Goal: Submit feedback/report problem: Submit feedback/report problem

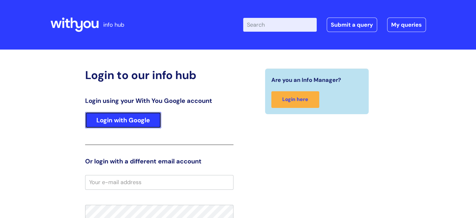
click at [118, 119] on link "Login with Google" at bounding box center [123, 120] width 76 height 16
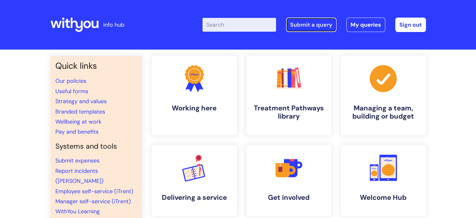
click at [325, 23] on link "Submit a query" at bounding box center [311, 25] width 50 height 14
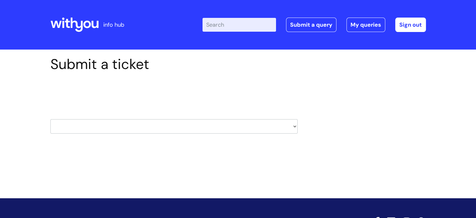
click at [293, 127] on select "HR / People IT and Support Clinical Drug Alerts Finance Accounts Data Support T…" at bounding box center [173, 126] width 247 height 14
select select "it_and_support"
click at [50, 119] on select "HR / People IT and Support Clinical Drug Alerts Finance Accounts Data Support T…" at bounding box center [173, 126] width 247 height 14
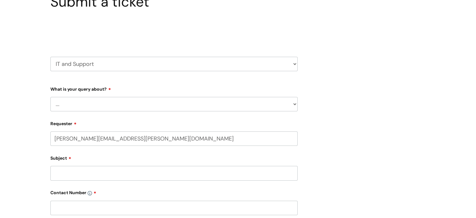
scroll to position [63, 0]
select select "80004286527"
click at [120, 104] on select "... Mobile Phone Reset & MFA Accounts, Starters and Leavers IT Hardware issue I…" at bounding box center [173, 103] width 247 height 14
select select "Printing & Scanning"
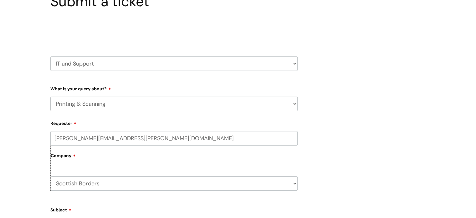
click at [50, 96] on select "... Mobile Phone Reset & MFA Accounts, Starters and Leavers IT Hardware issue I…" at bounding box center [173, 103] width 247 height 14
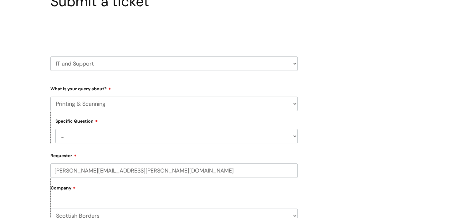
click at [124, 141] on select "... I need help finding or adding a printer I need help to scan a document I ne…" at bounding box center [176, 136] width 242 height 14
select select "I need help finding or adding a printer"
click at [55, 129] on select "... I need help finding or adding a printer I need help to scan a document I ne…" at bounding box center [176, 136] width 242 height 14
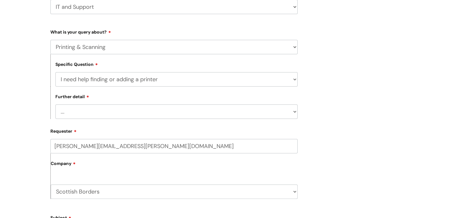
scroll to position [125, 0]
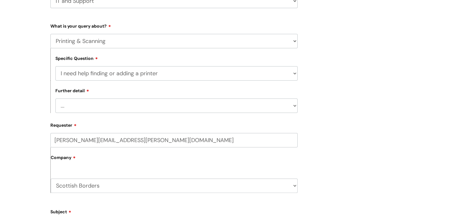
click at [119, 106] on select "... I need help with my Printix login" at bounding box center [176, 105] width 242 height 14
select select "I need help with my Printix login"
click at [55, 99] on select "... I need help with my Printix login" at bounding box center [176, 105] width 242 height 14
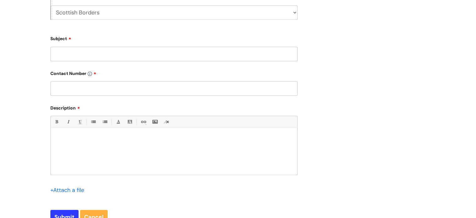
scroll to position [344, 0]
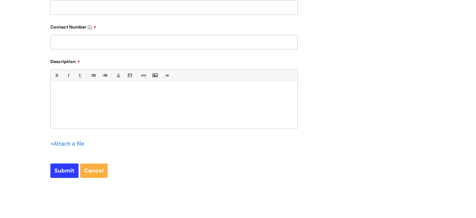
click at [87, 99] on div at bounding box center [174, 106] width 247 height 43
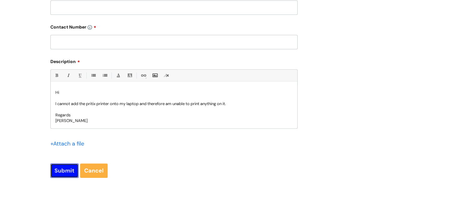
drag, startPoint x: 67, startPoint y: 168, endPoint x: 81, endPoint y: 155, distance: 18.8
click at [67, 169] on input "Submit" at bounding box center [64, 170] width 28 height 14
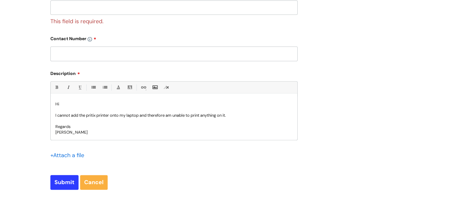
click at [105, 52] on input "text" at bounding box center [173, 53] width 247 height 14
type input "01896 757843"
click at [67, 178] on input "Submit" at bounding box center [64, 182] width 28 height 14
click at [65, 180] on input "Submit" at bounding box center [64, 182] width 28 height 14
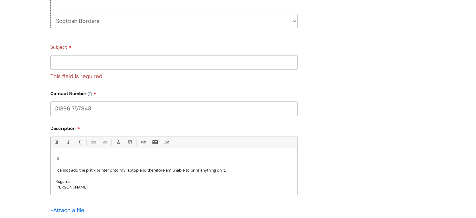
scroll to position [188, 0]
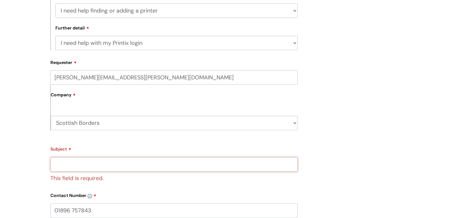
click at [96, 168] on input "Subject" at bounding box center [173, 164] width 247 height 14
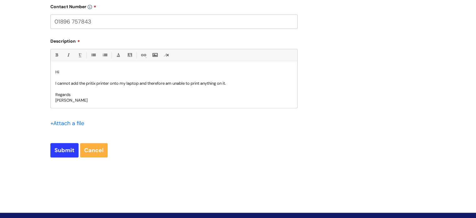
scroll to position [376, 0]
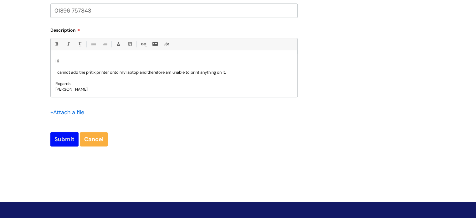
type input "Issues with printing"
click at [61, 139] on input "Submit" at bounding box center [64, 139] width 28 height 14
type input "Please Wait..."
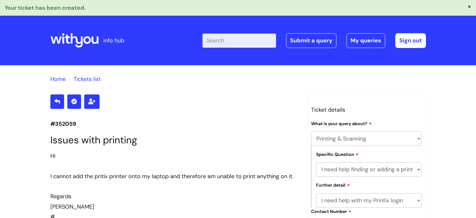
select select "Printing & Scanning"
select select "I need help finding or adding a printer"
select select "I need help with my Printix login"
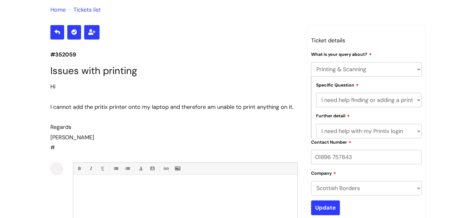
scroll to position [51, 0]
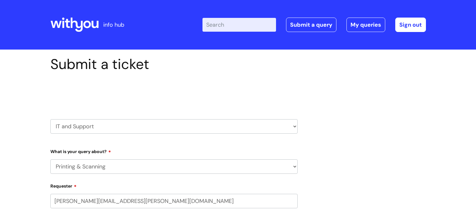
select select "Printing & Scanning"
select select "80004286527"
